Goal: Contribute content: Add original content to the website for others to see

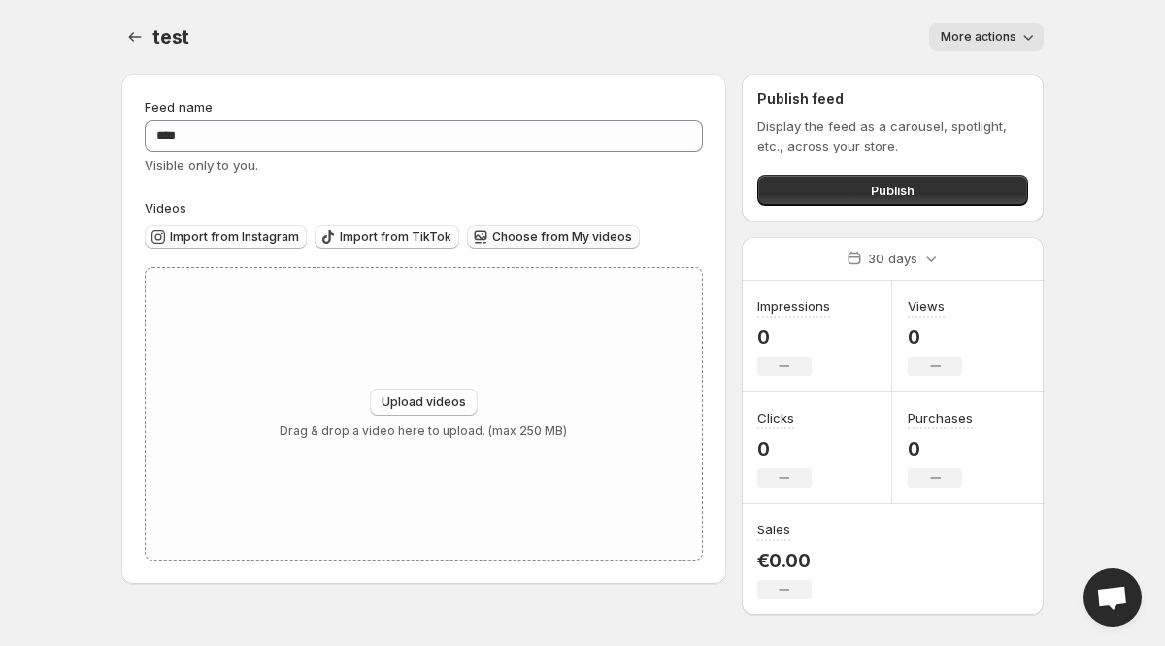
click at [492, 238] on span "Choose from My videos" at bounding box center [562, 237] width 140 height 16
click at [443, 398] on span "Upload videos" at bounding box center [424, 402] width 84 height 16
type input "**********"
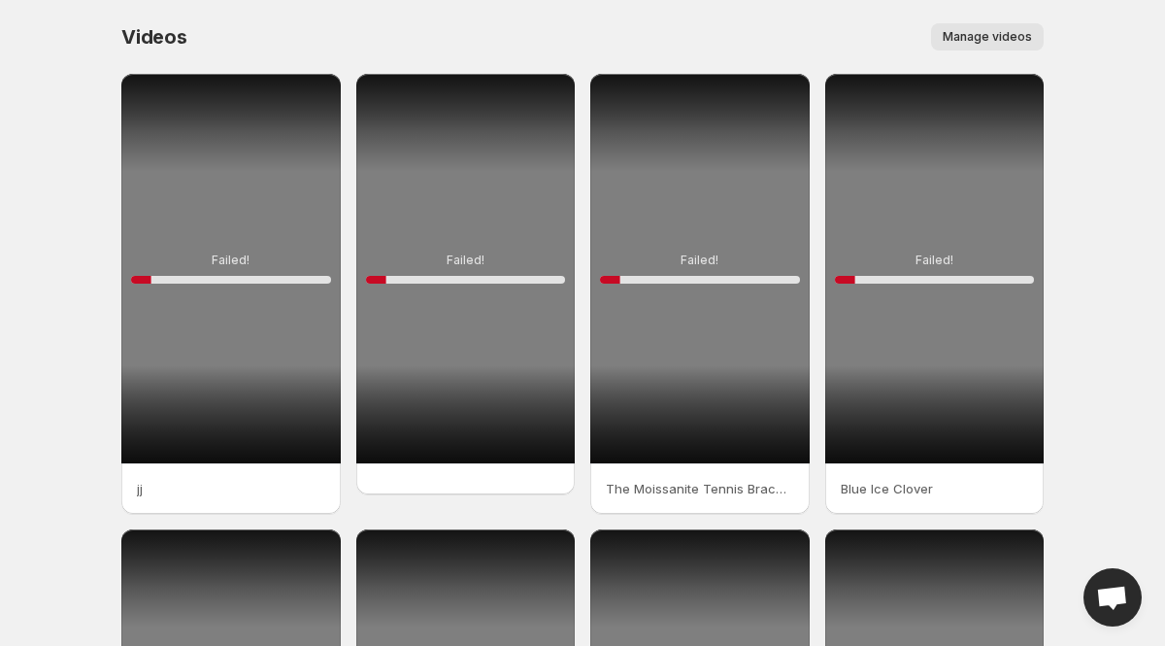
click at [250, 206] on div "Failed! 10 %" at bounding box center [230, 268] width 219 height 389
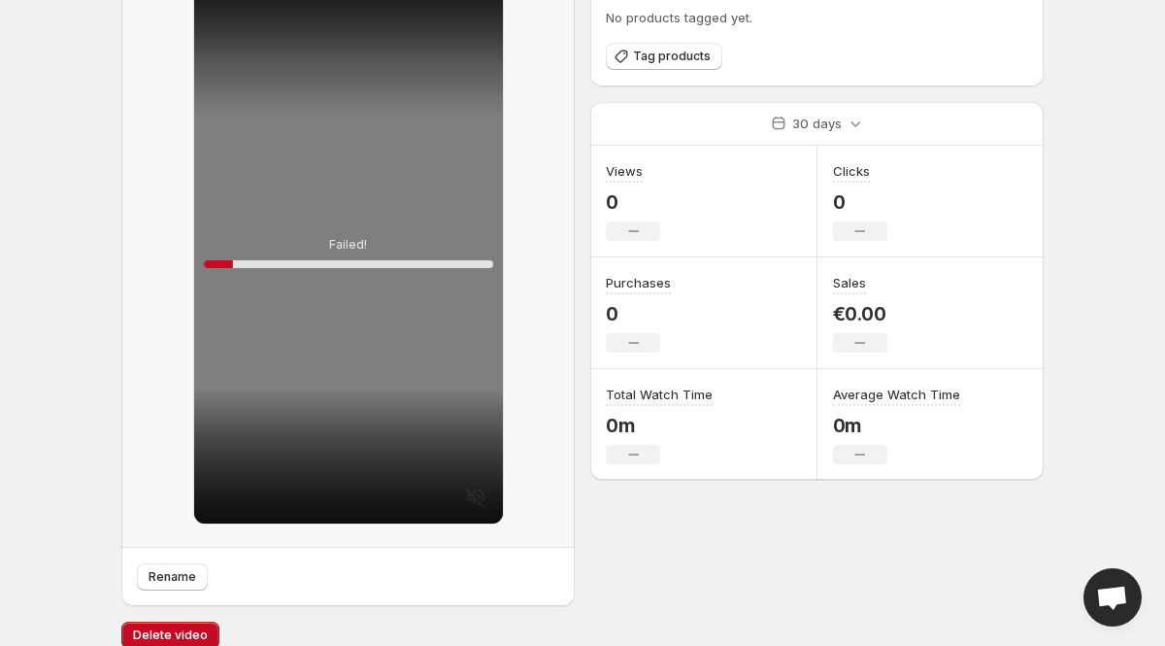
scroll to position [139, 0]
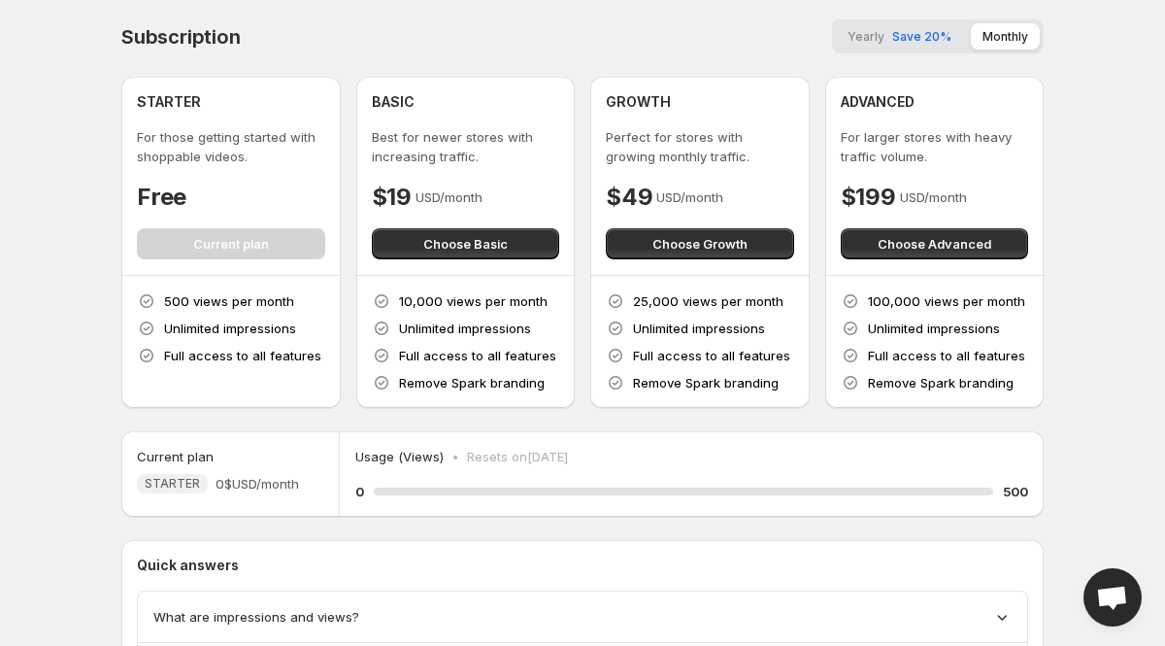
click at [418, 458] on p "Usage (Views)" at bounding box center [399, 456] width 88 height 19
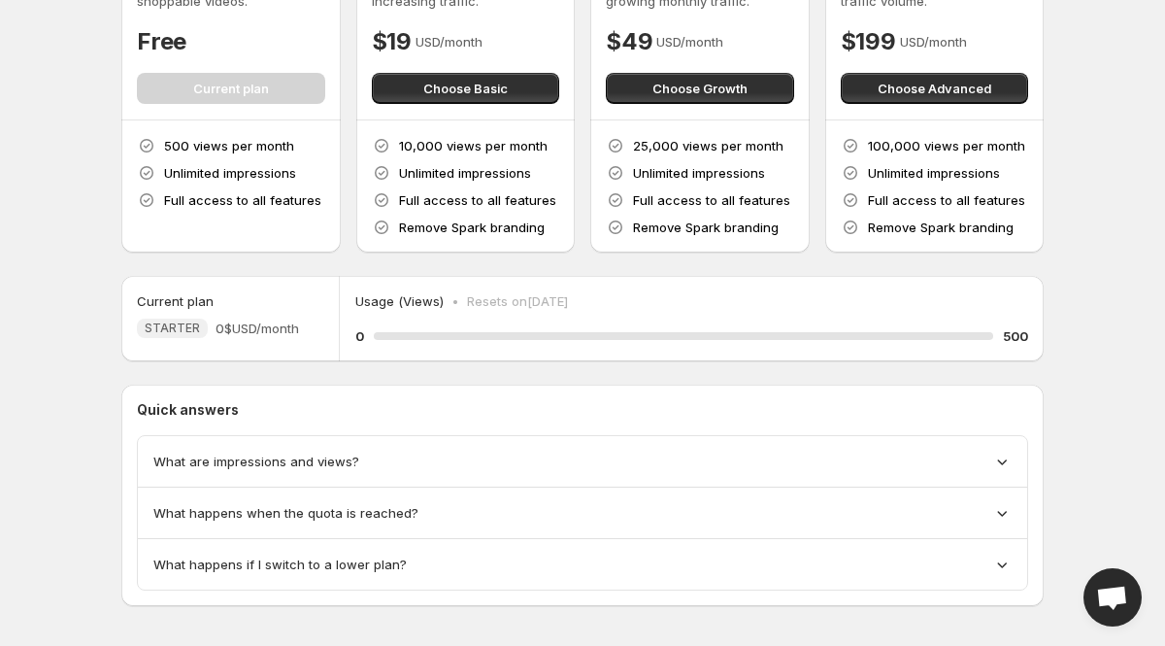
scroll to position [171, 0]
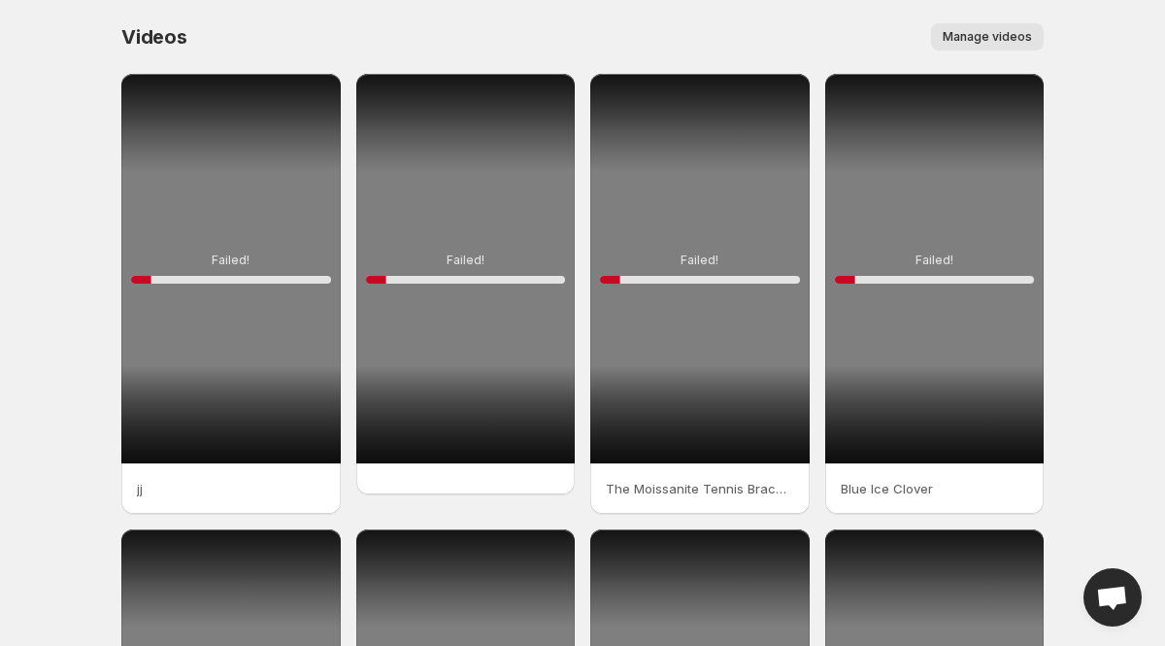
click at [535, 44] on div "Manage videos" at bounding box center [627, 36] width 833 height 27
